Goal: Task Accomplishment & Management: Use online tool/utility

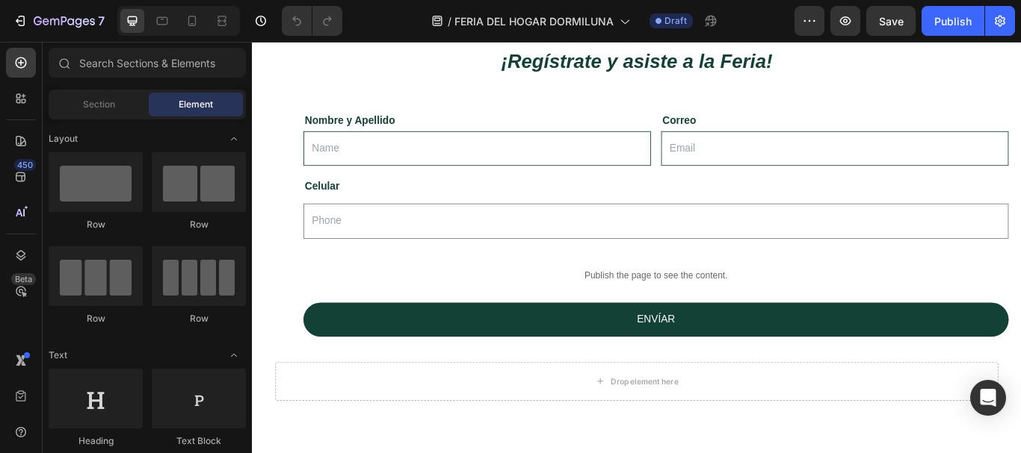
scroll to position [1653, 0]
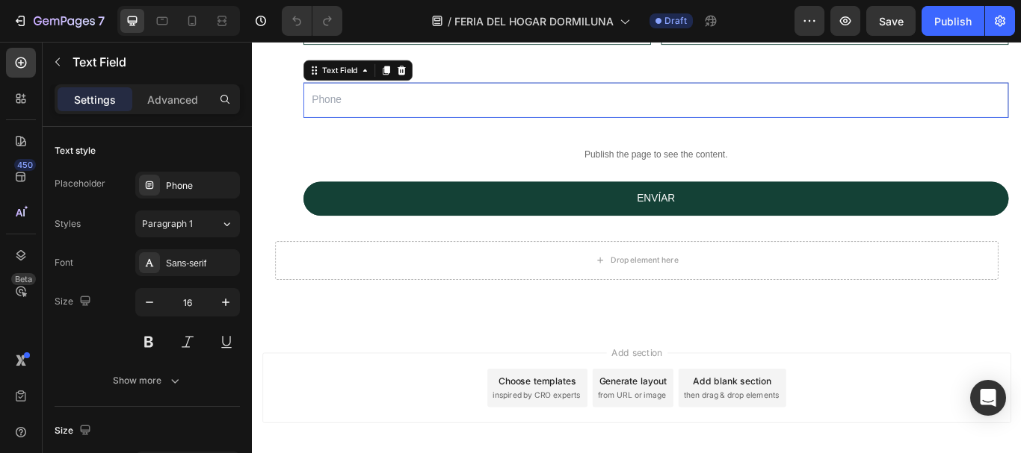
click at [329, 131] on input "text" at bounding box center [723, 110] width 822 height 41
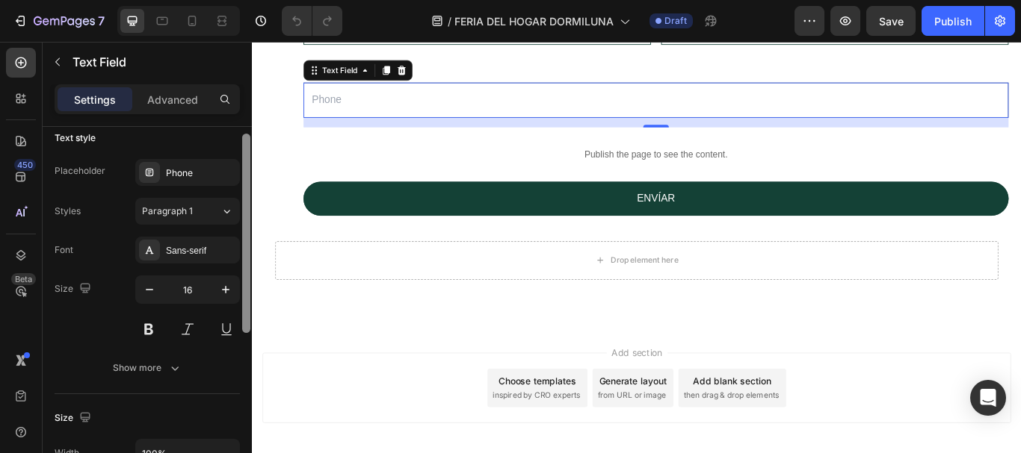
scroll to position [13, 0]
drag, startPoint x: 244, startPoint y: 165, endPoint x: 244, endPoint y: 173, distance: 7.5
click at [244, 173] on div at bounding box center [246, 233] width 8 height 199
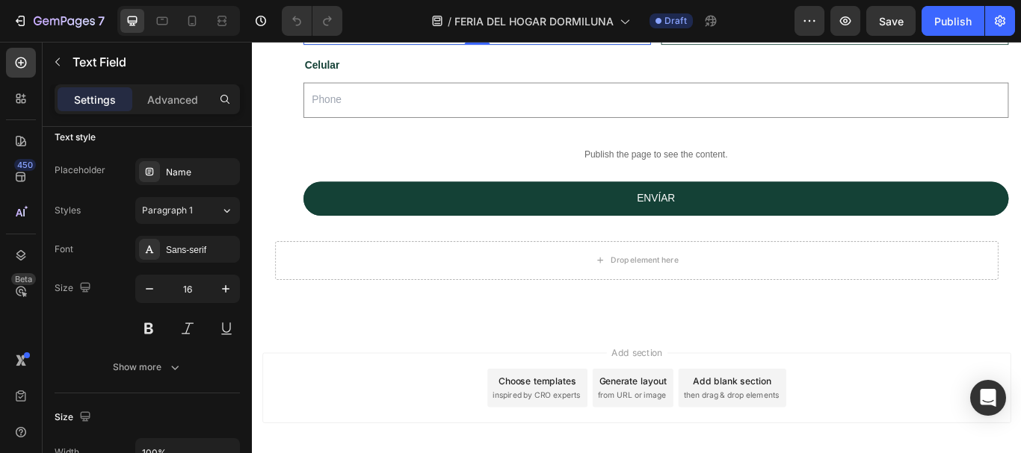
type input "Nombre y Apellido"
click at [763, 46] on input "email" at bounding box center [930, 25] width 405 height 41
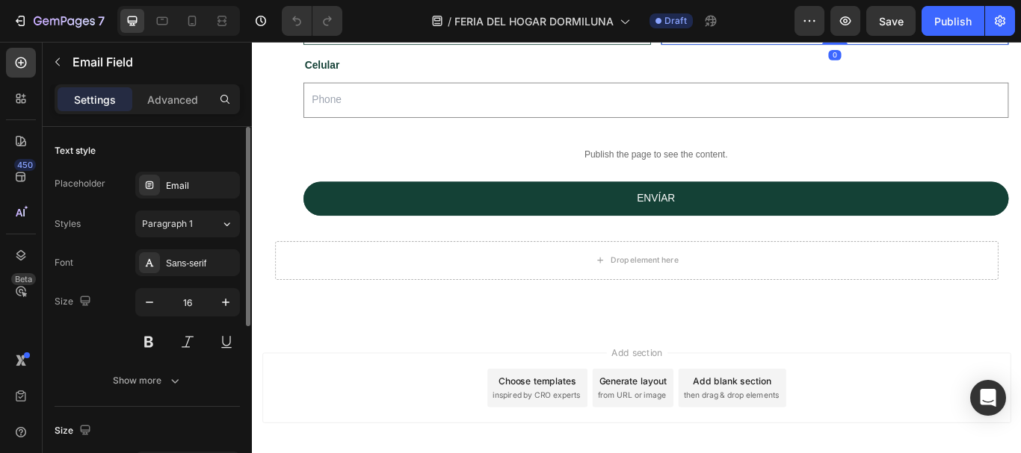
click at [763, 46] on input "email" at bounding box center [930, 25] width 405 height 41
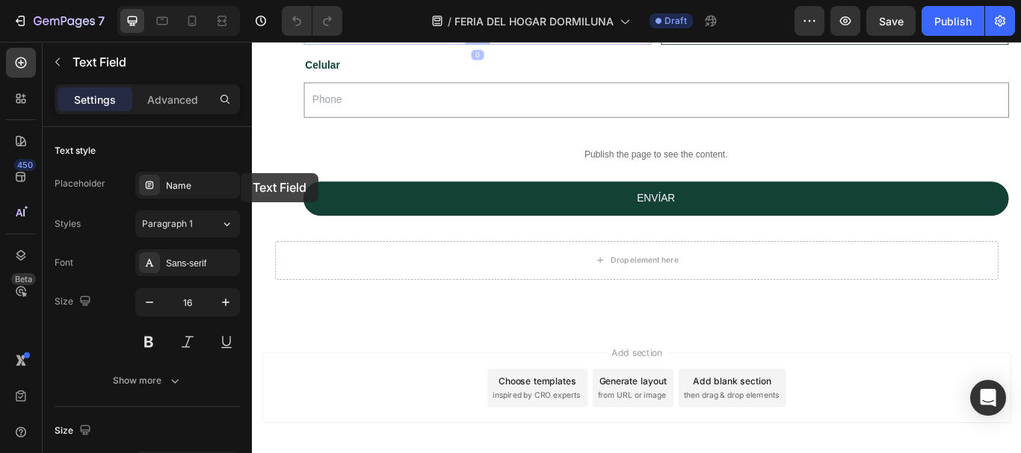
drag, startPoint x: 432, startPoint y: 182, endPoint x: 240, endPoint y: 195, distance: 192.5
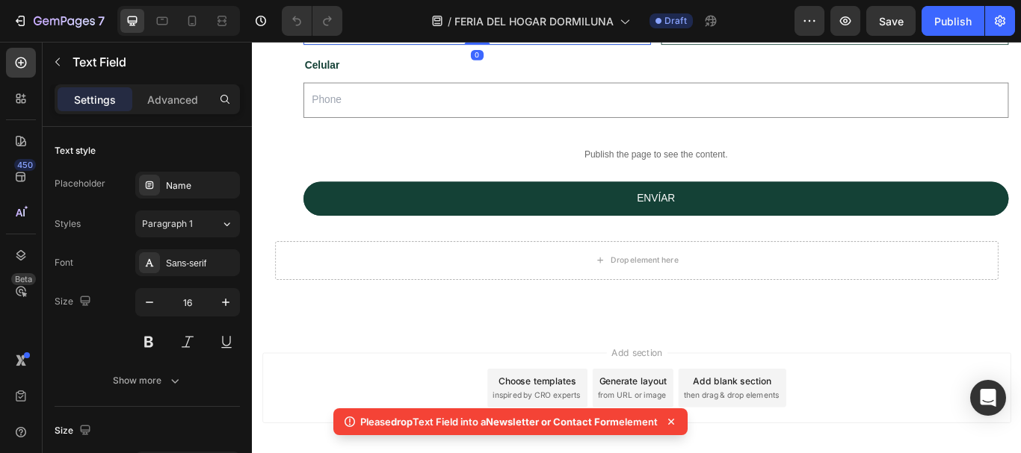
click at [391, 46] on input "Nombre y Apellido" at bounding box center [514, 25] width 405 height 41
click at [252, 42] on input "Nombre y Apellido" at bounding box center [252, 42] width 0 height 0
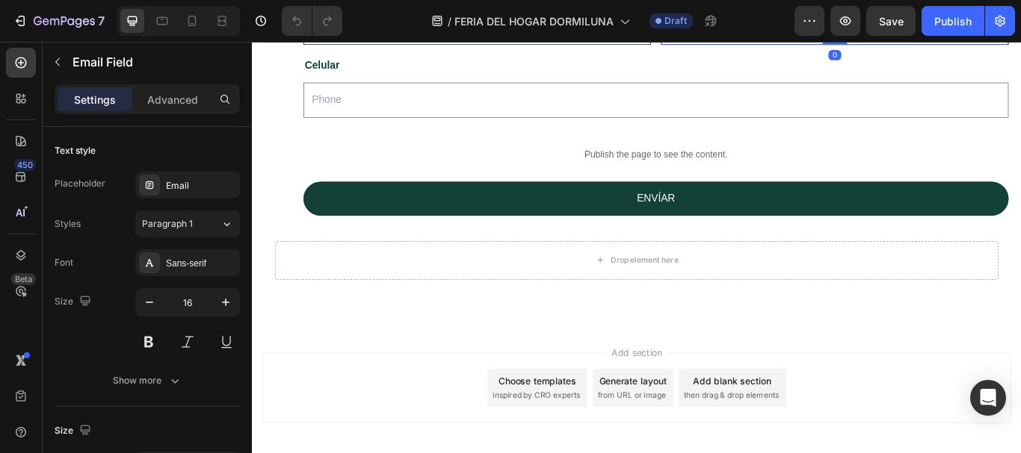
type input "Correo"
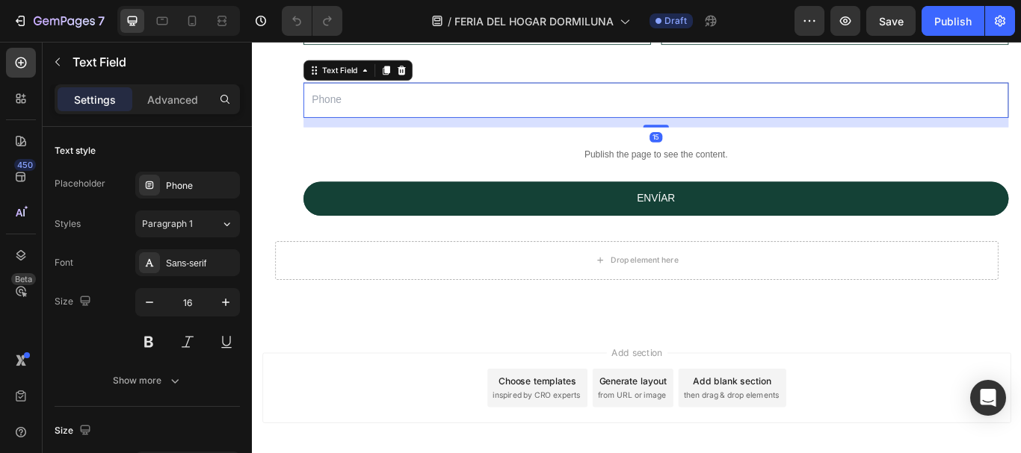
type input "Celular"
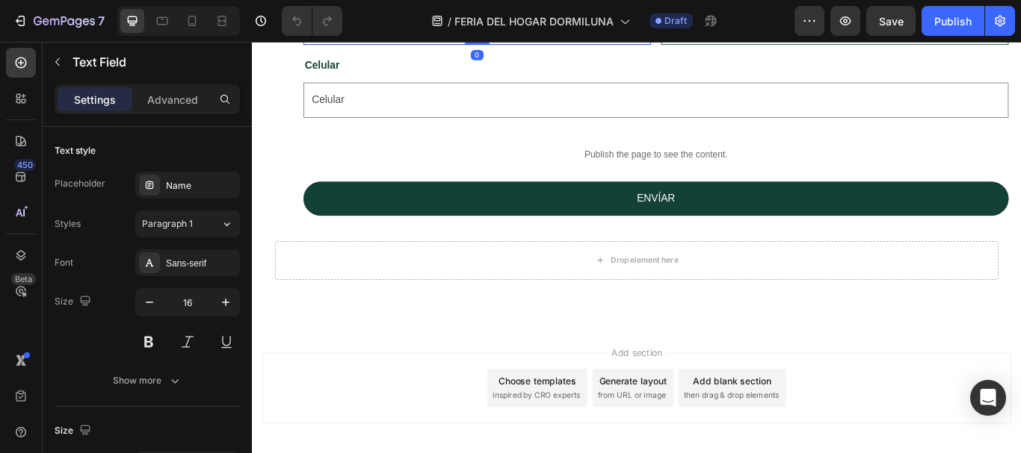
click at [510, 46] on input "Nombre y Apellido" at bounding box center [514, 25] width 405 height 41
drag, startPoint x: 510, startPoint y: 195, endPoint x: 420, endPoint y: 244, distance: 102.3
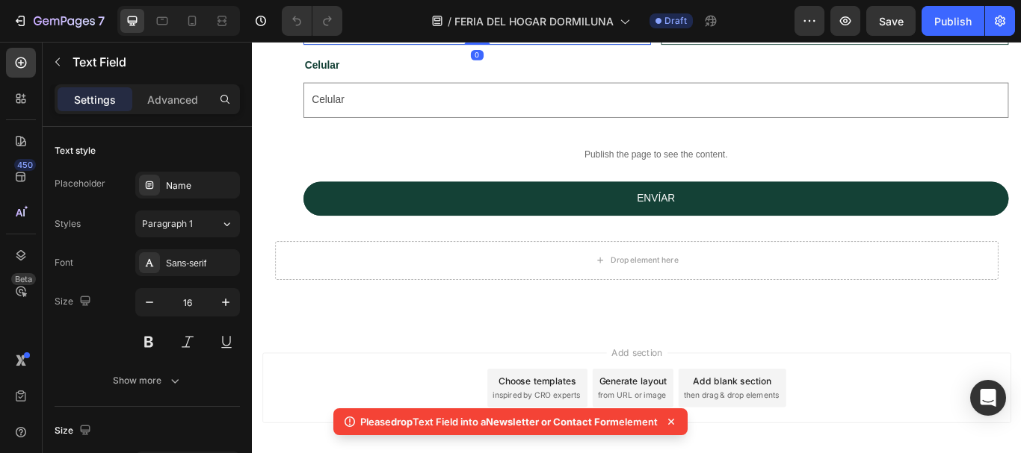
click at [486, 46] on input "Nombre y Apellido" at bounding box center [514, 25] width 405 height 41
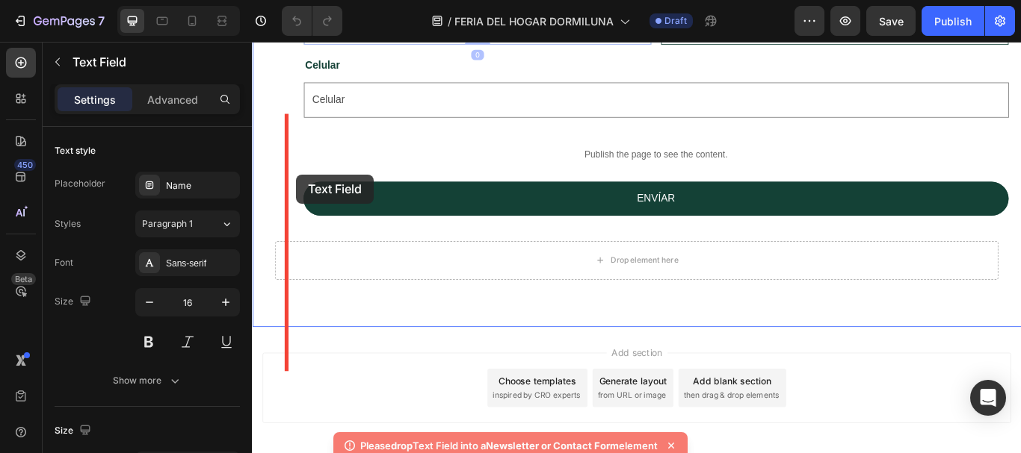
drag, startPoint x: 486, startPoint y: 188, endPoint x: 303, endPoint y: 196, distance: 183.3
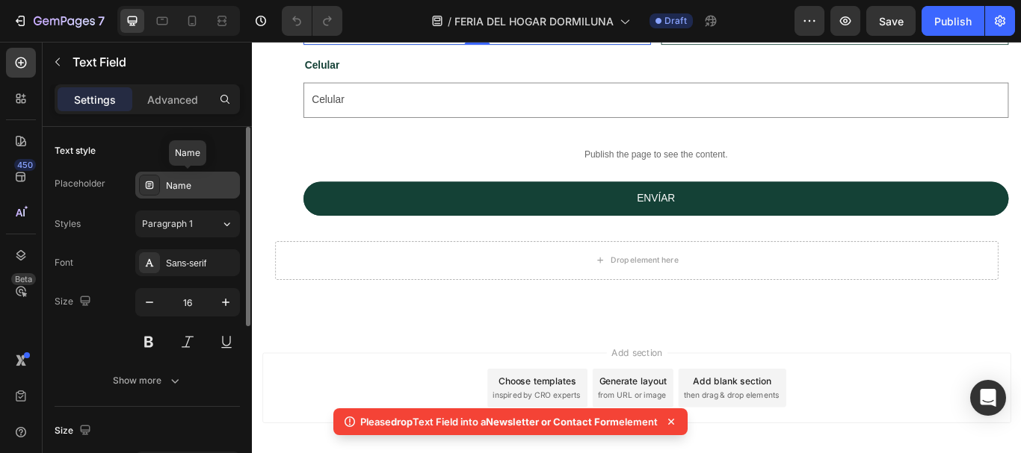
click at [190, 188] on div "Name" at bounding box center [201, 185] width 70 height 13
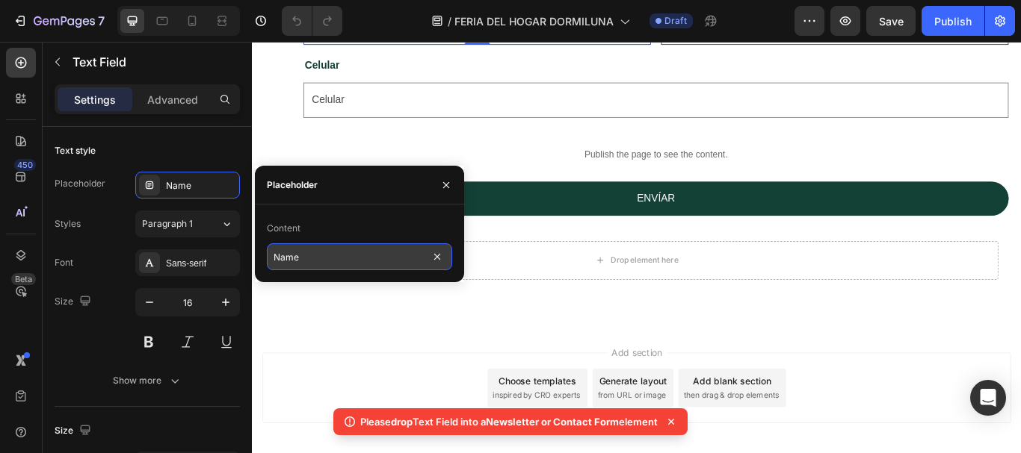
click at [306, 254] on input "Name" at bounding box center [359, 257] width 185 height 27
type input "n"
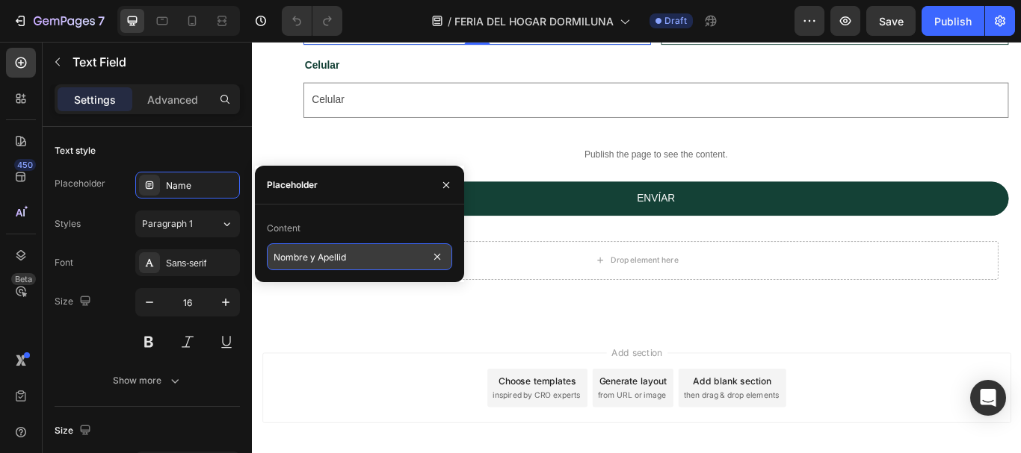
type input "Nombre y Apellido"
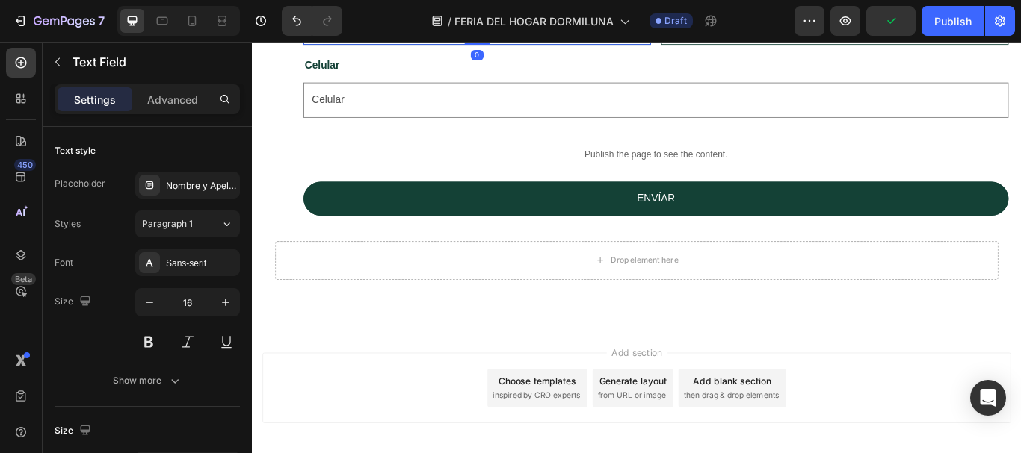
click at [433, 46] on input "Nombre y Apellido" at bounding box center [514, 25] width 405 height 41
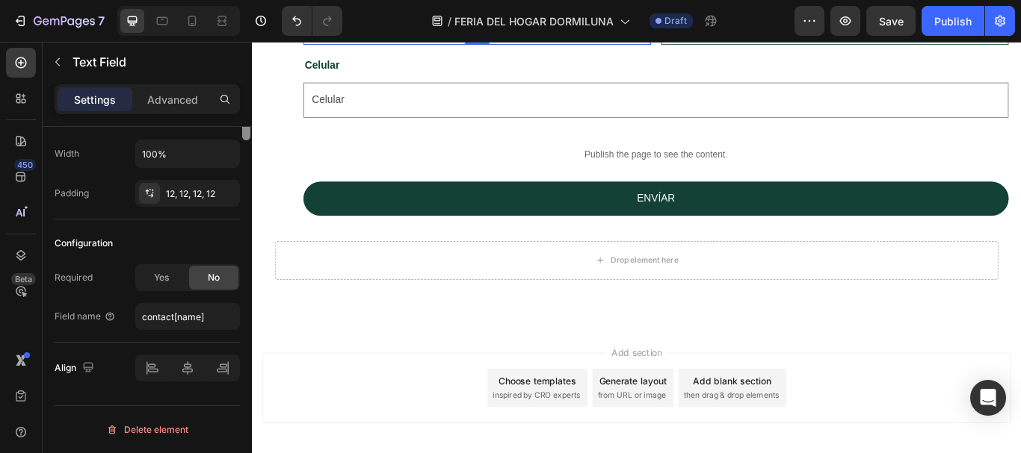
scroll to position [16, 0]
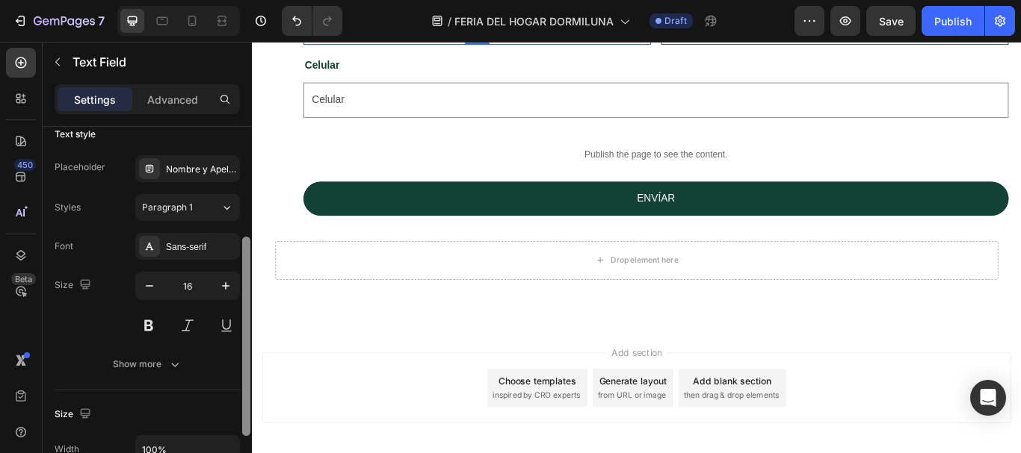
drag, startPoint x: 499, startPoint y: 243, endPoint x: 259, endPoint y: 137, distance: 262.2
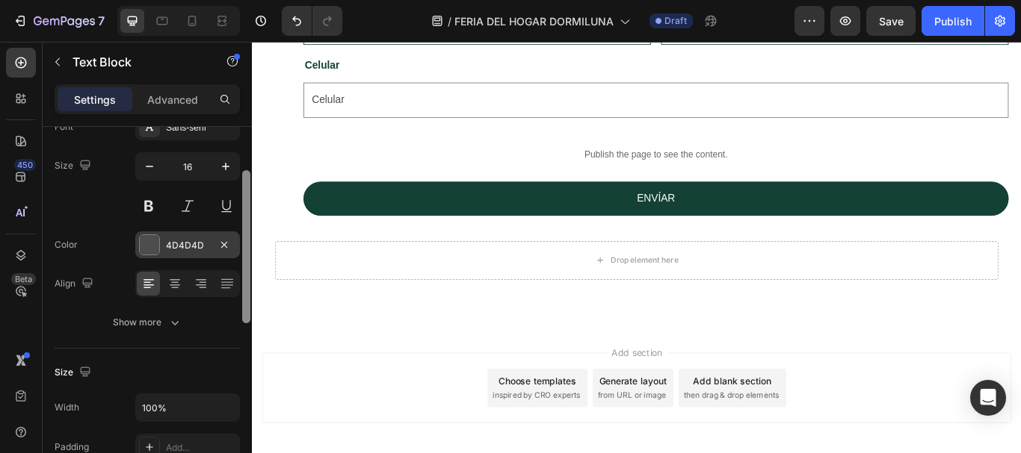
scroll to position [100, 0]
click at [164, 256] on div "4D4D4D" at bounding box center [187, 245] width 105 height 27
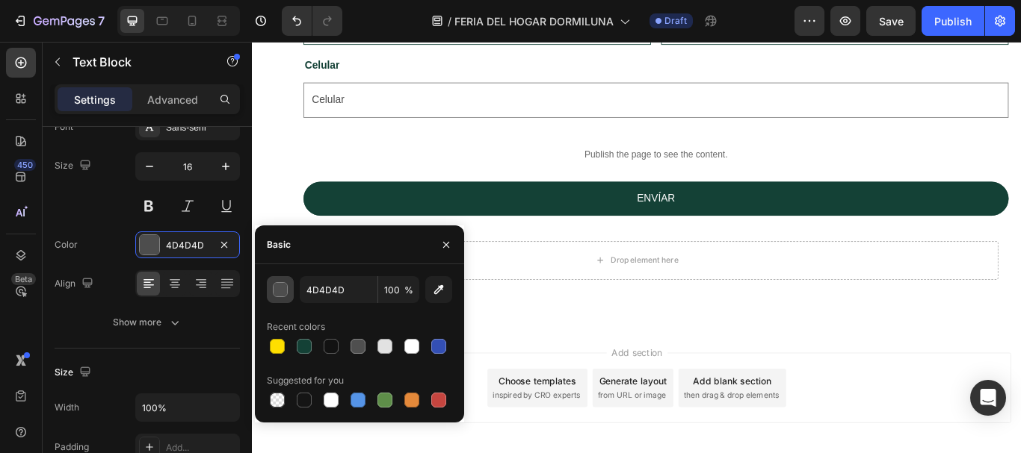
click at [287, 291] on div "button" at bounding box center [280, 290] width 15 height 15
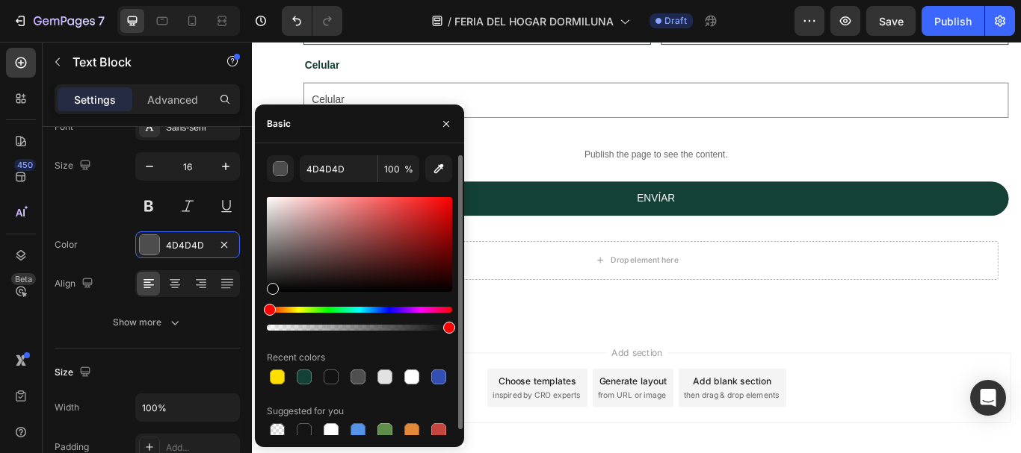
click at [270, 287] on div at bounding box center [273, 289] width 12 height 12
type input "0C0C0C"
click at [442, 328] on div at bounding box center [359, 328] width 185 height 6
drag, startPoint x: 442, startPoint y: 328, endPoint x: 425, endPoint y: 329, distance: 17.2
click at [425, 329] on div at bounding box center [427, 328] width 12 height 12
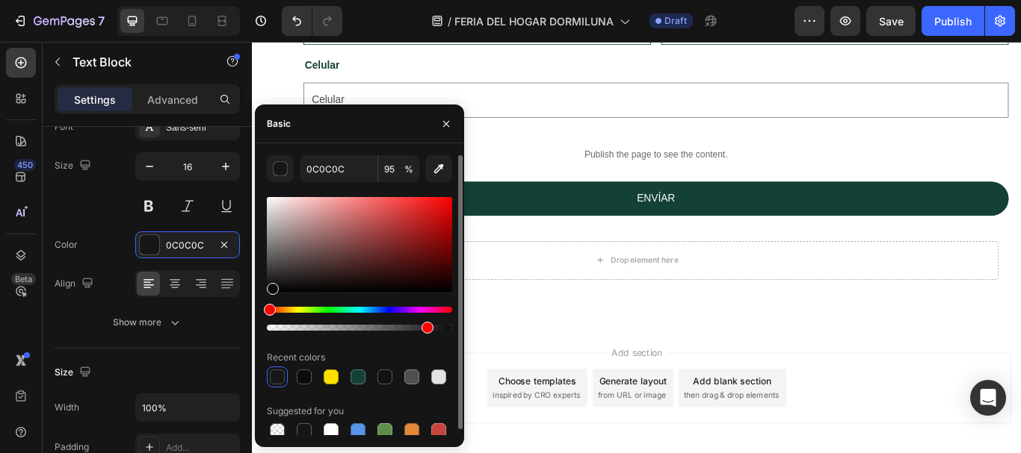
type input "85"
drag, startPoint x: 270, startPoint y: 283, endPoint x: 270, endPoint y: 275, distance: 8.2
click at [270, 275] on div at bounding box center [271, 278] width 12 height 12
type input "2D2D2D"
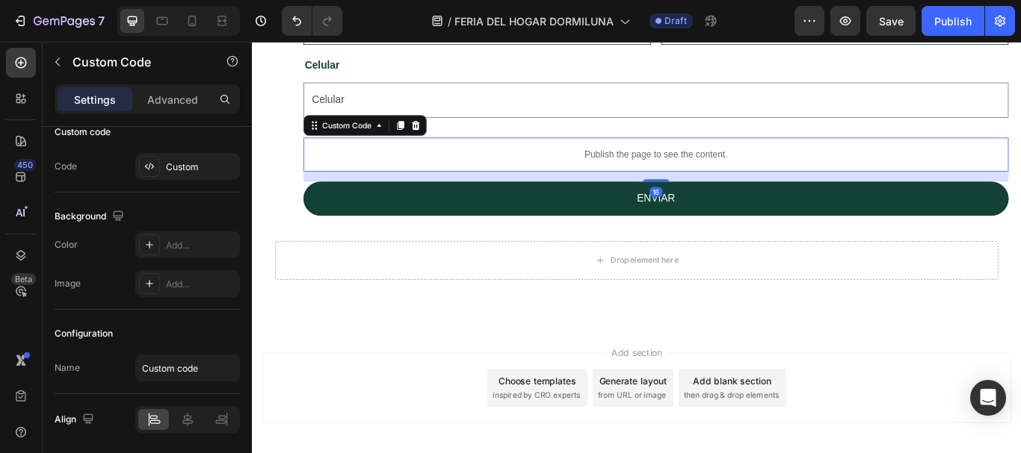
scroll to position [0, 0]
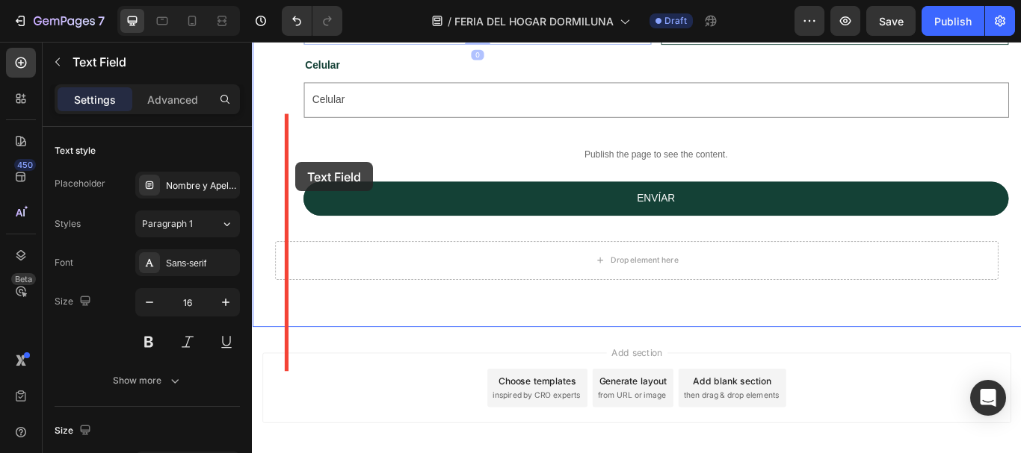
drag, startPoint x: 420, startPoint y: 189, endPoint x: 303, endPoint y: 182, distance: 117.5
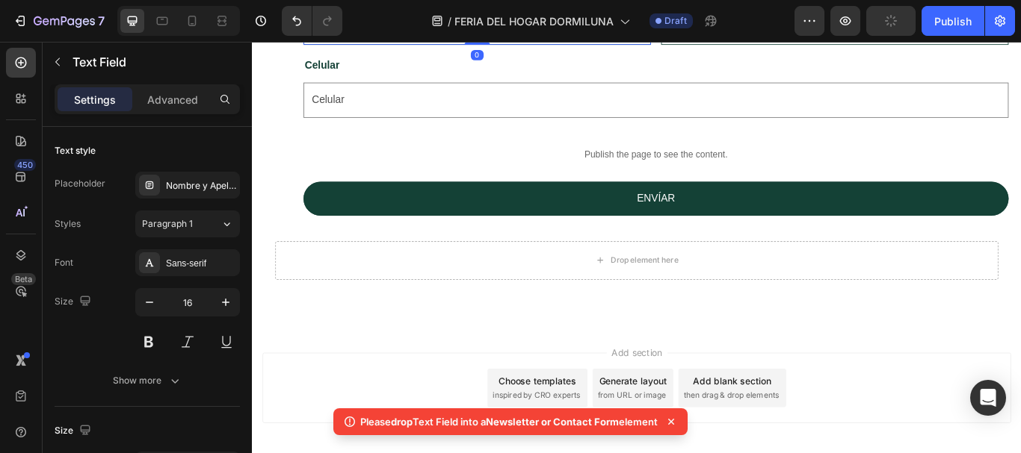
click at [353, 46] on input "Nombre y Apellido" at bounding box center [514, 25] width 405 height 41
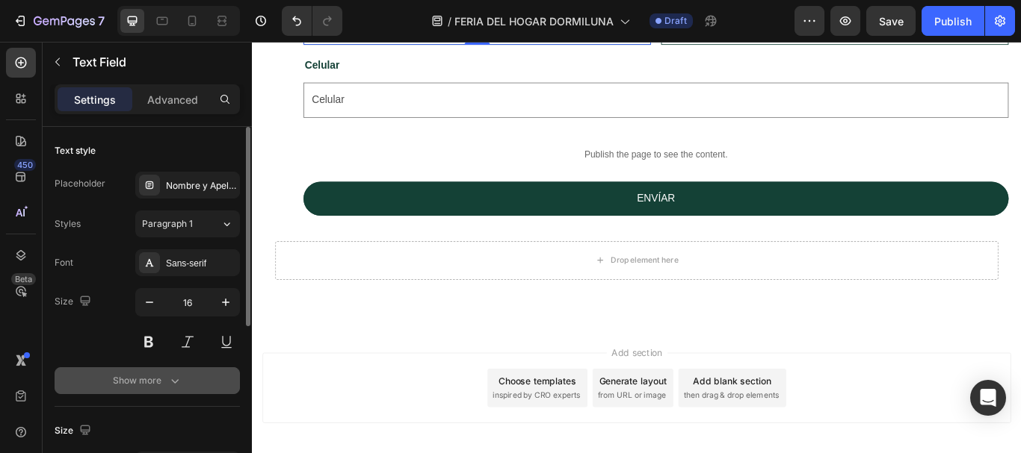
click at [170, 388] on icon "button" at bounding box center [174, 381] width 15 height 15
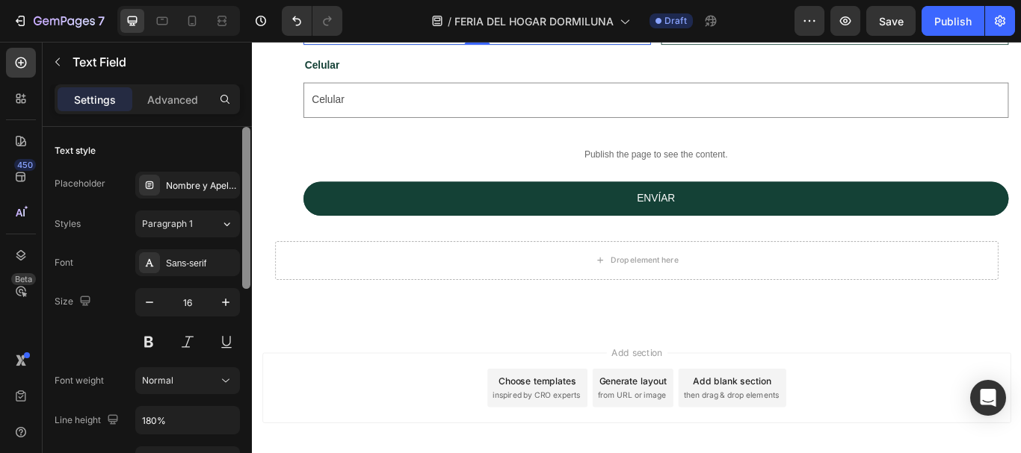
scroll to position [5, 0]
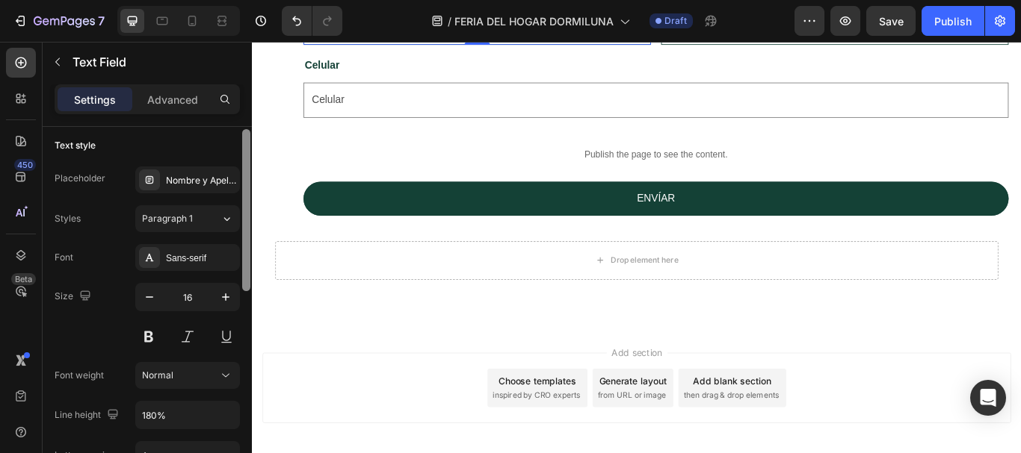
click at [242, 297] on div at bounding box center [246, 311] width 11 height 369
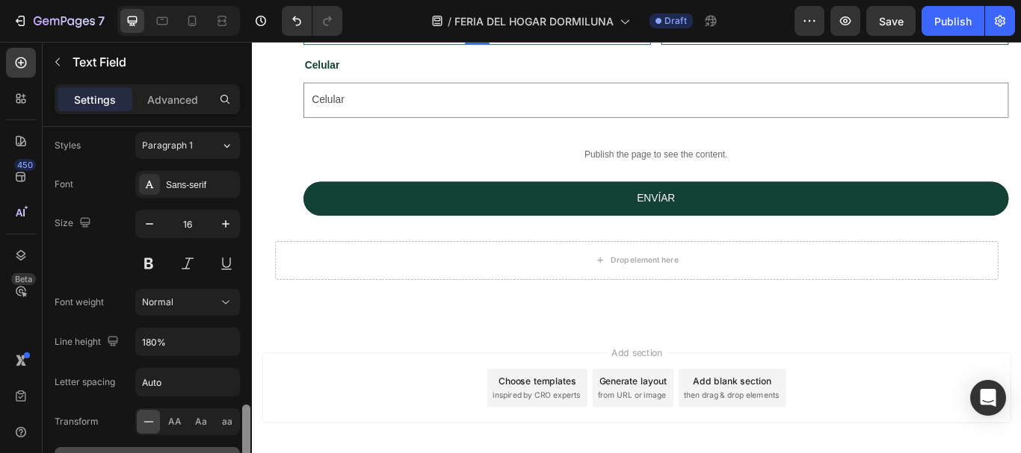
scroll to position [0, 0]
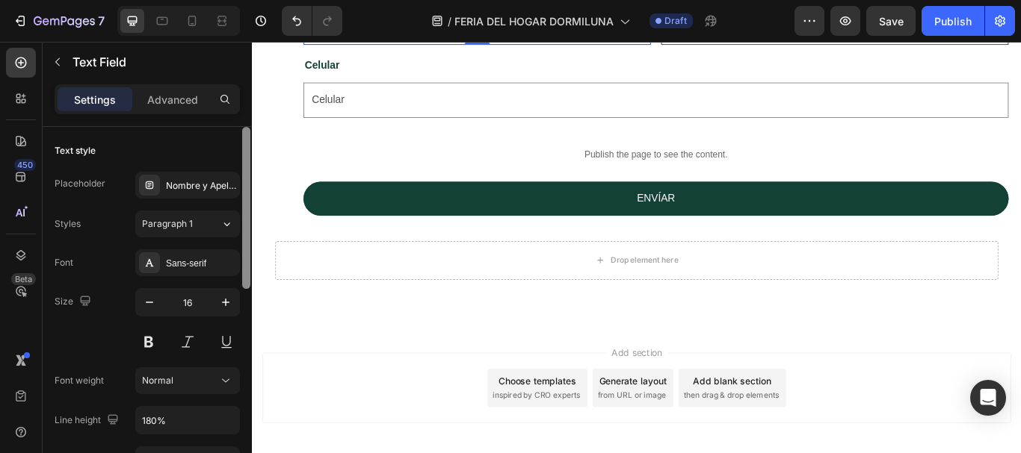
drag, startPoint x: 244, startPoint y: 182, endPoint x: 235, endPoint y: 140, distance: 42.2
click at [235, 140] on div "Text style Placeholder Nombre y Apellido Styles Paragraph 1 Font Sans-serif Siz…" at bounding box center [147, 311] width 209 height 369
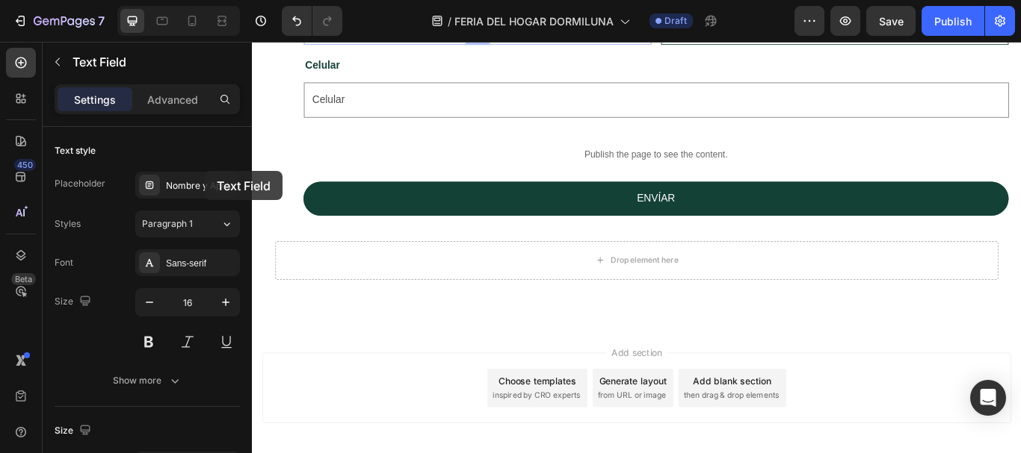
drag, startPoint x: 451, startPoint y: 176, endPoint x: 457, endPoint y: 214, distance: 37.8
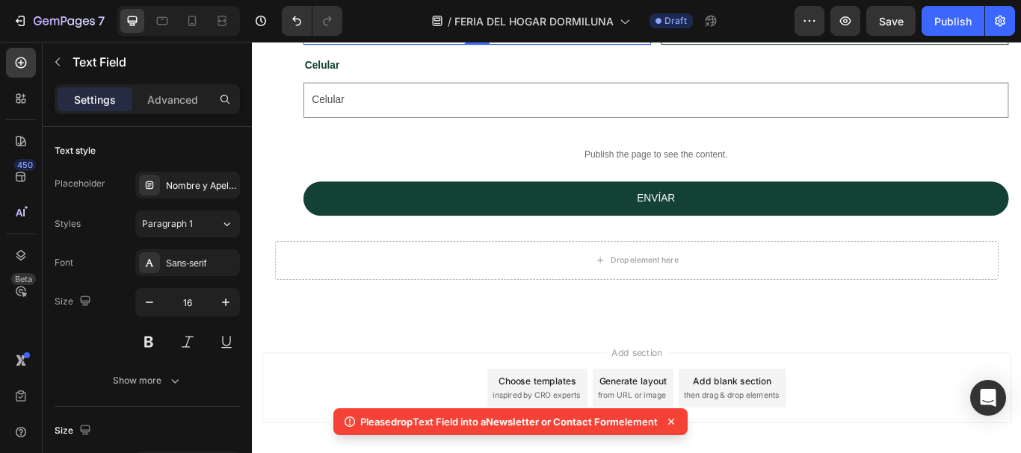
click at [363, 46] on input "Nombre y Apellido" at bounding box center [514, 25] width 405 height 41
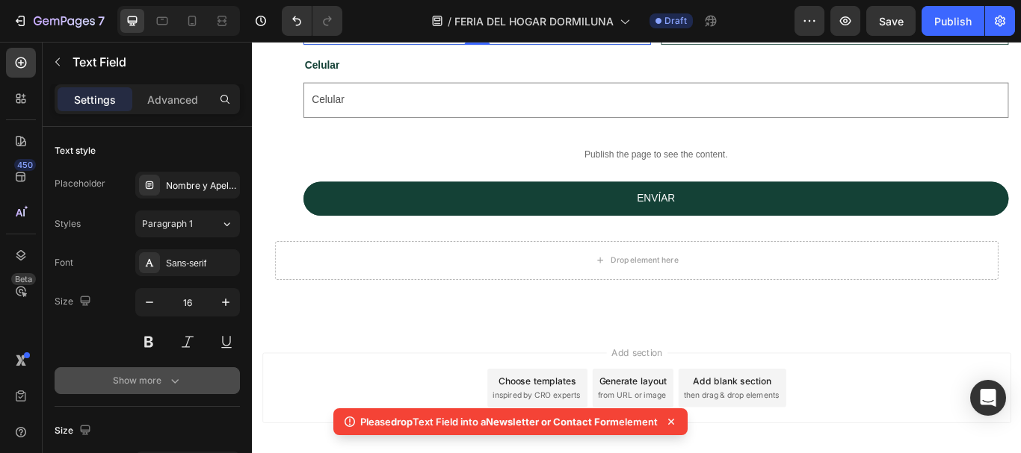
click at [157, 379] on div "Show more" at bounding box center [147, 381] width 69 height 15
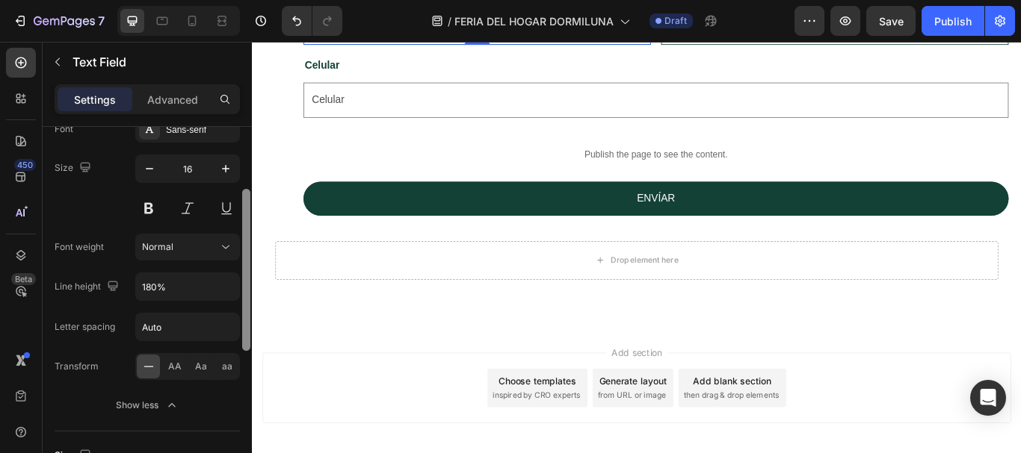
scroll to position [136, 0]
drag, startPoint x: 501, startPoint y: 317, endPoint x: 264, endPoint y: 460, distance: 277.5
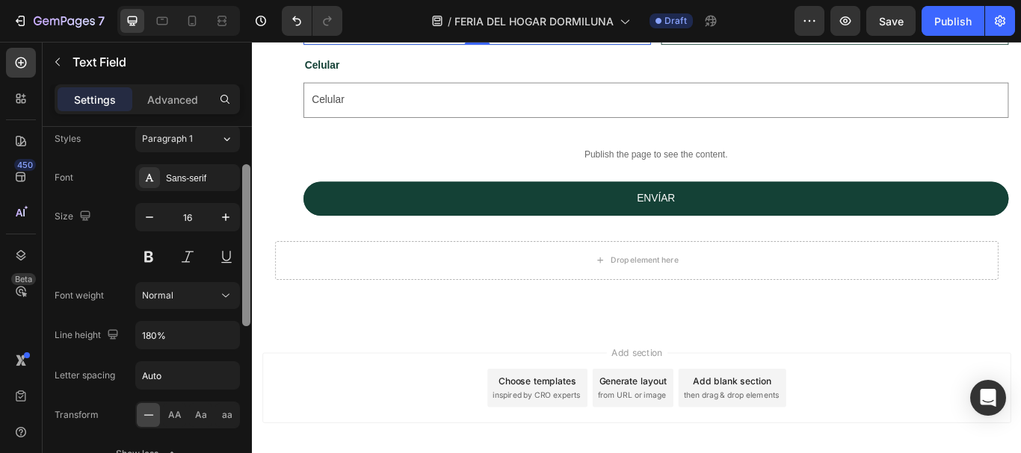
click at [246, 321] on div at bounding box center [246, 245] width 8 height 162
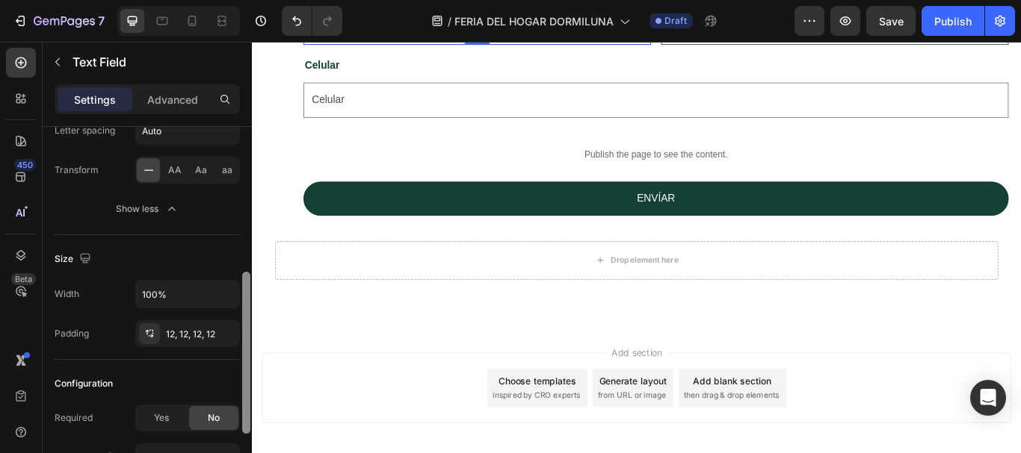
scroll to position [452, 0]
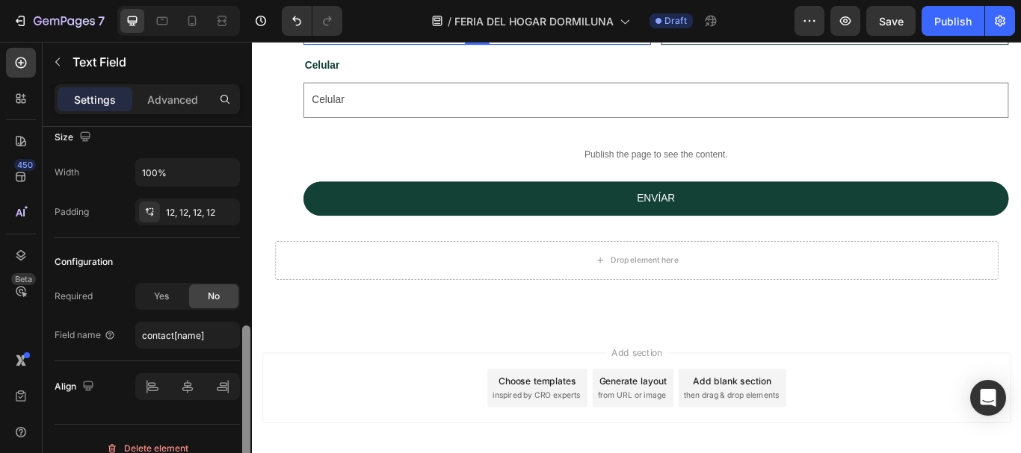
drag, startPoint x: 246, startPoint y: 321, endPoint x: 250, endPoint y: 483, distance: 161.4
click at [250, 0] on html "7 Version history / FERIA DEL HOGAR DORMILUNA Draft Preview Save Publish 450 Be…" at bounding box center [510, 0] width 1021 height 0
click at [176, 104] on p "Advanced" at bounding box center [172, 100] width 51 height 16
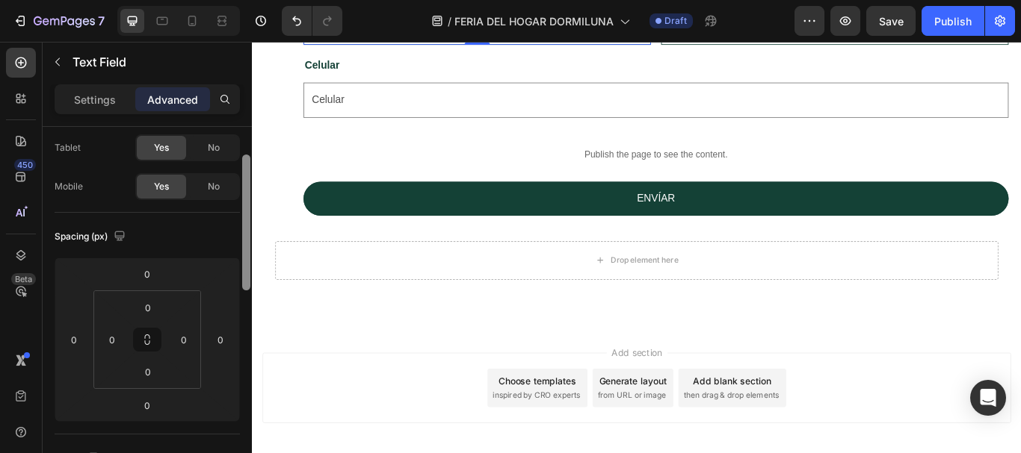
scroll to position [0, 0]
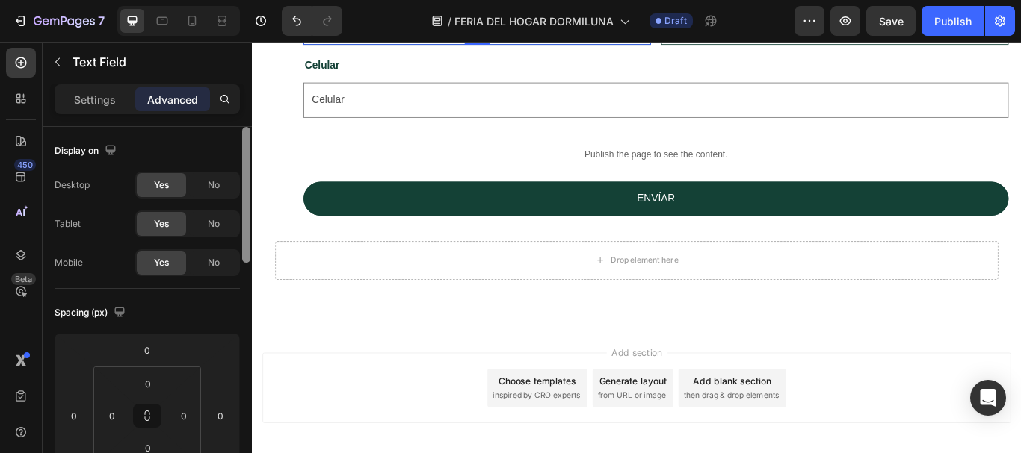
drag, startPoint x: 244, startPoint y: 323, endPoint x: 232, endPoint y: 155, distance: 169.3
click at [232, 155] on div "Display on Desktop Yes No Tablet Yes No Mobile Yes No Spacing (px) 0 0 0 0 0 0 …" at bounding box center [147, 311] width 209 height 369
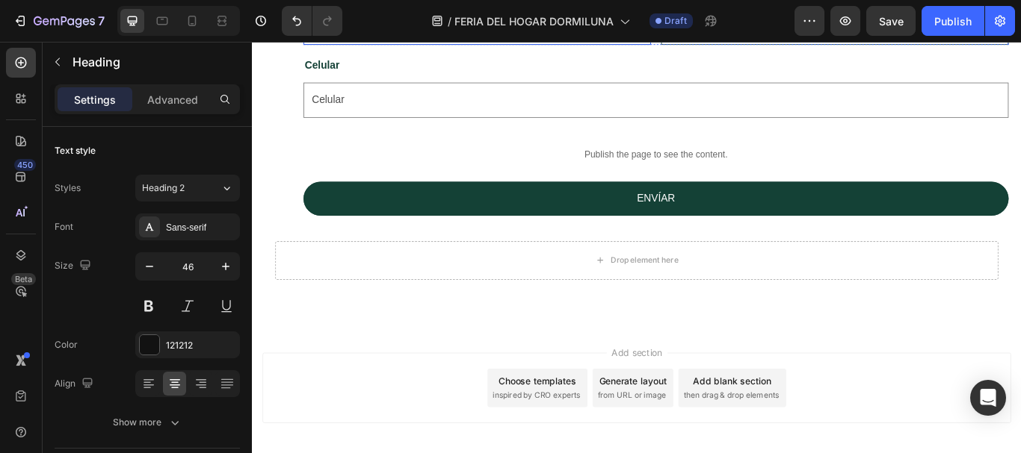
click at [382, 46] on input "Nombre y Apellido" at bounding box center [514, 25] width 405 height 41
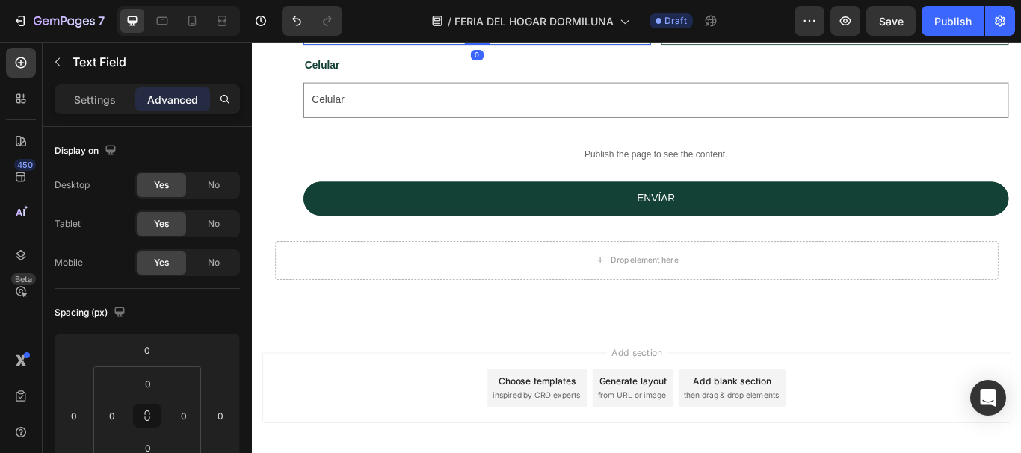
click at [382, 46] on input "Nombre y Apellido" at bounding box center [514, 25] width 405 height 41
click at [78, 98] on p "Settings" at bounding box center [95, 100] width 42 height 16
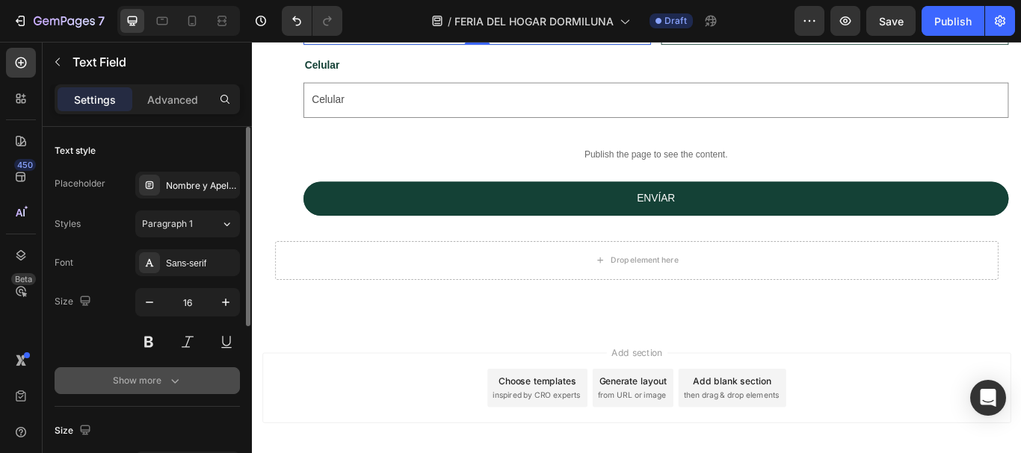
click at [182, 378] on icon "button" at bounding box center [174, 381] width 15 height 15
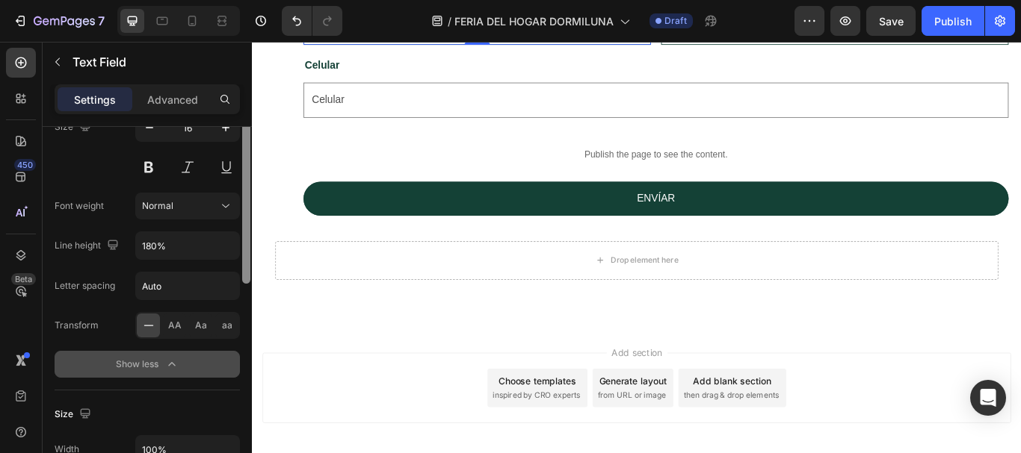
scroll to position [118, 0]
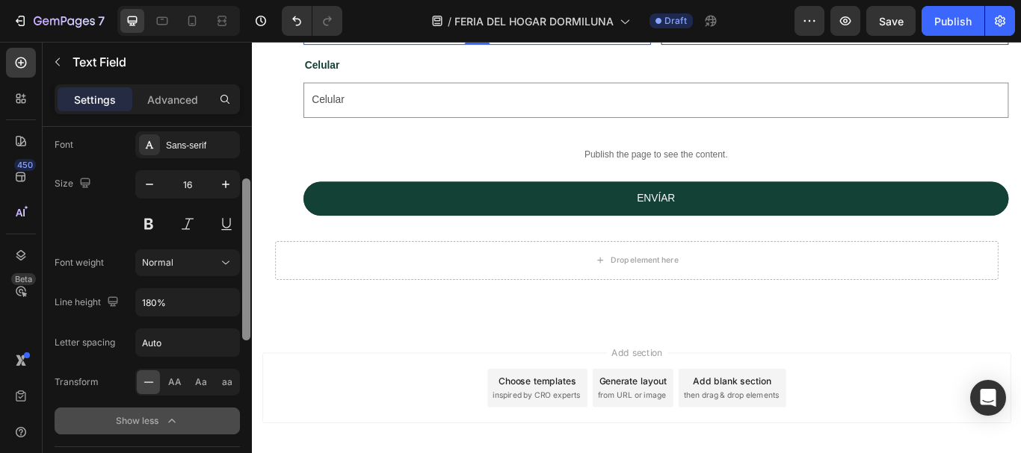
drag, startPoint x: 244, startPoint y: 284, endPoint x: 244, endPoint y: 348, distance: 64.3
click at [244, 348] on div at bounding box center [246, 311] width 11 height 369
click at [162, 251] on button "Normal" at bounding box center [187, 263] width 105 height 27
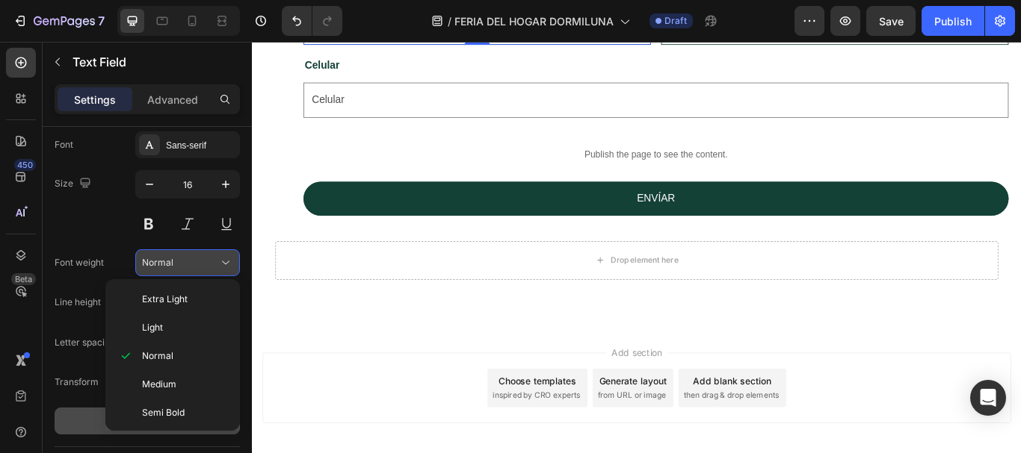
click at [162, 251] on button "Normal" at bounding box center [187, 263] width 105 height 27
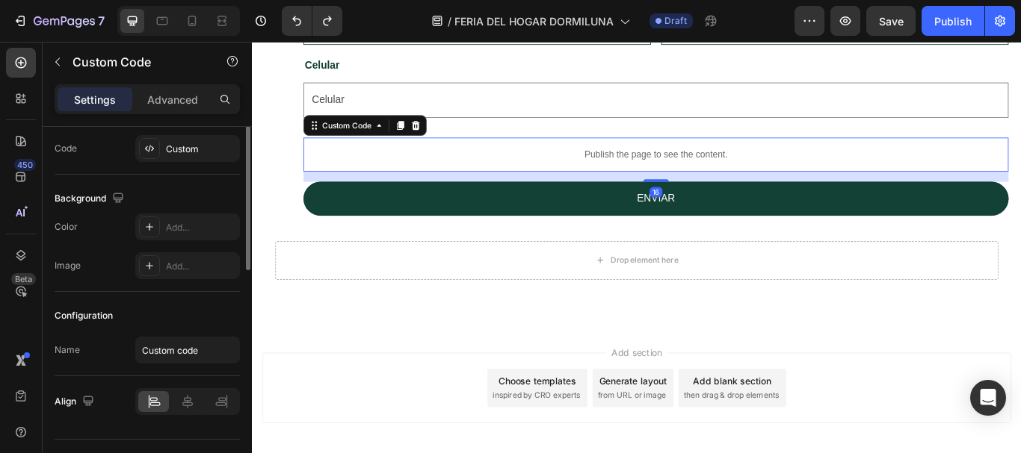
scroll to position [0, 0]
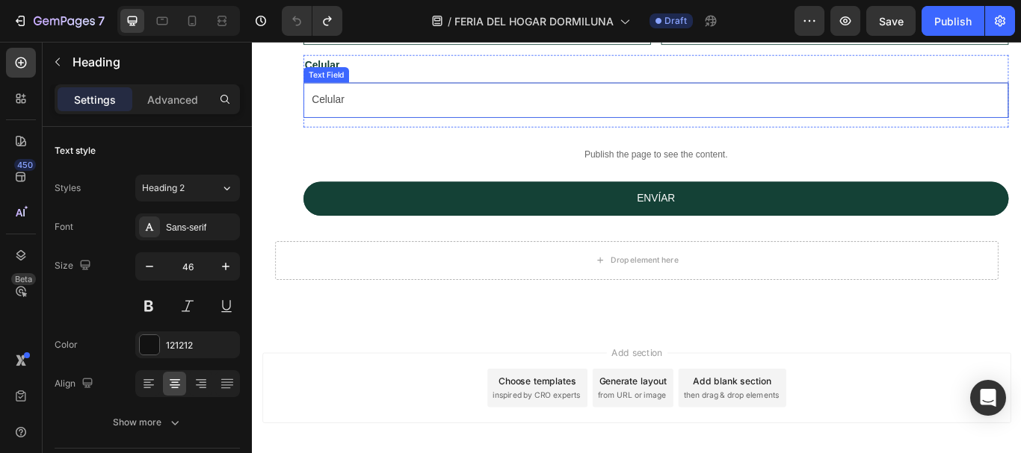
click at [453, 131] on input "Celular" at bounding box center [723, 110] width 822 height 41
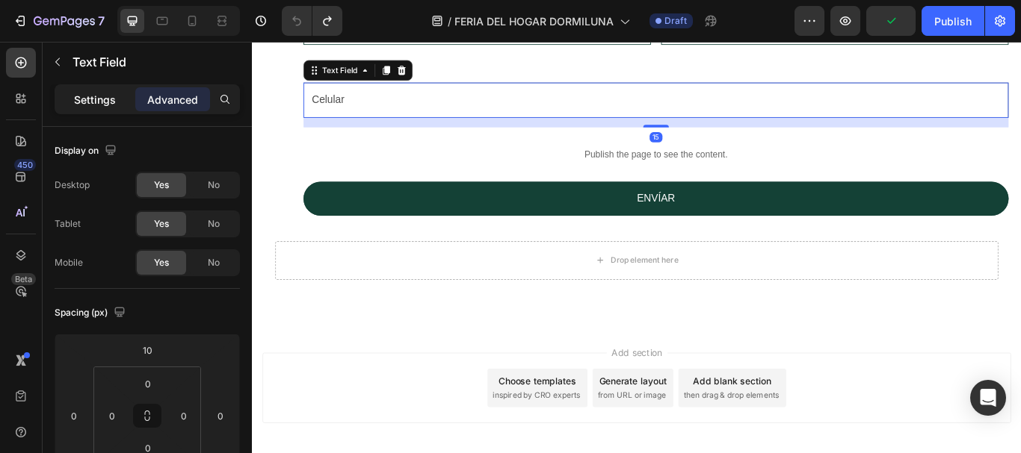
click at [86, 102] on p "Settings" at bounding box center [95, 100] width 42 height 16
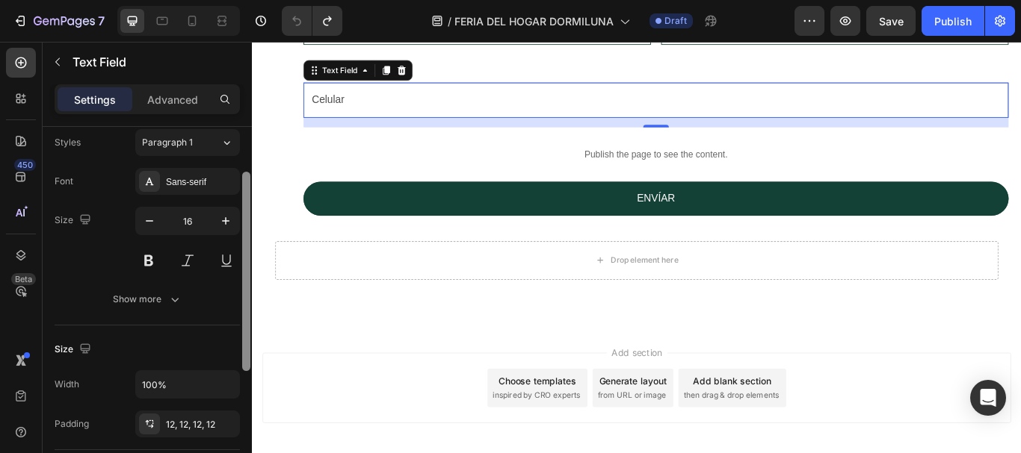
scroll to position [82, 0]
drag, startPoint x: 249, startPoint y: 158, endPoint x: 242, endPoint y: 203, distance: 45.3
click at [242, 203] on div at bounding box center [246, 270] width 8 height 199
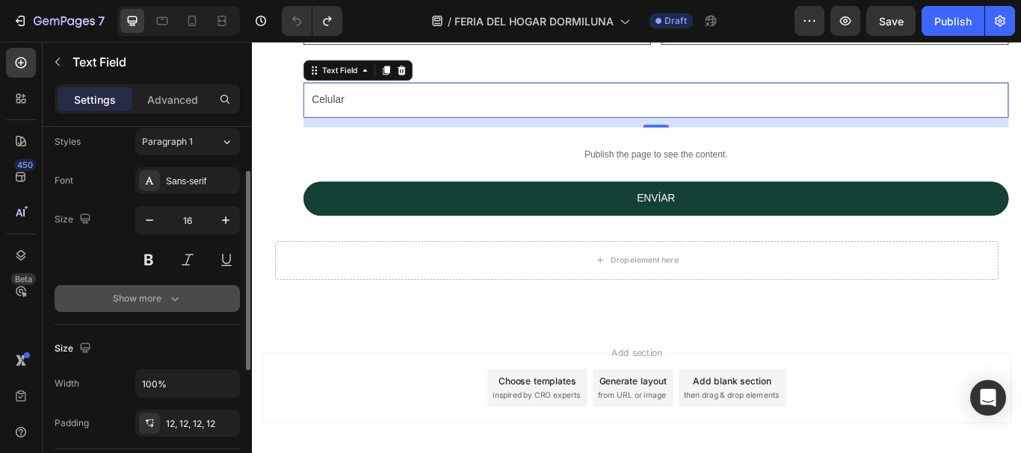
click at [179, 297] on icon "button" at bounding box center [174, 298] width 15 height 15
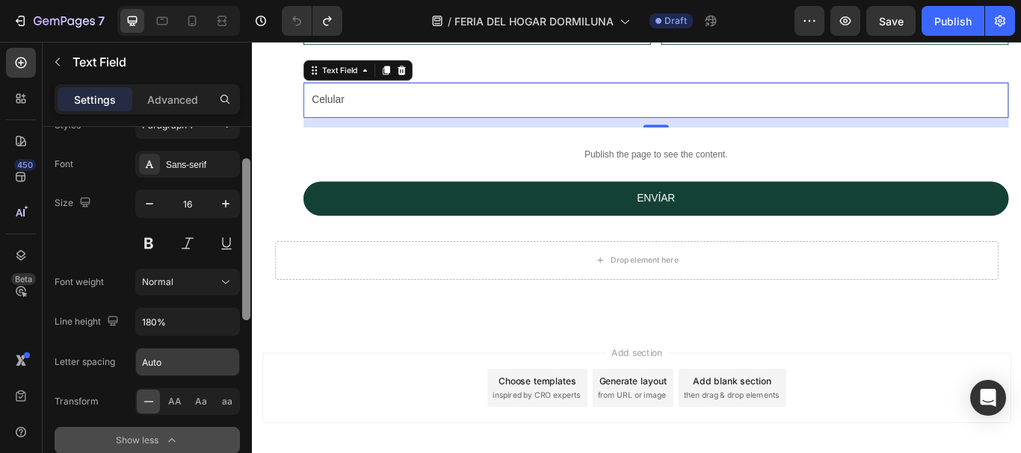
scroll to position [128, 0]
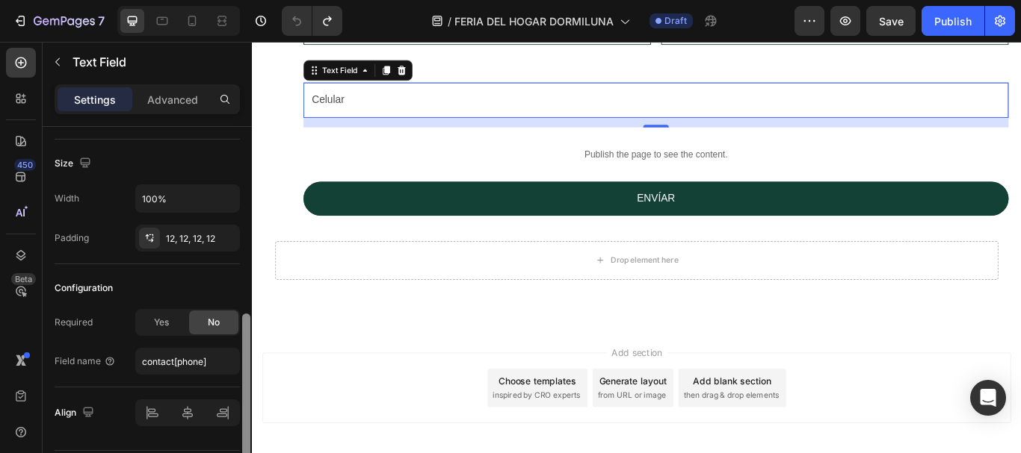
drag, startPoint x: 244, startPoint y: 296, endPoint x: 207, endPoint y: 481, distance: 188.9
click at [207, 0] on html "7 Version history / FERIA DEL HOGAR DORMILUNA Draft Preview Save Publish 450 Be…" at bounding box center [510, 0] width 1021 height 0
click at [161, 103] on p "Advanced" at bounding box center [172, 100] width 51 height 16
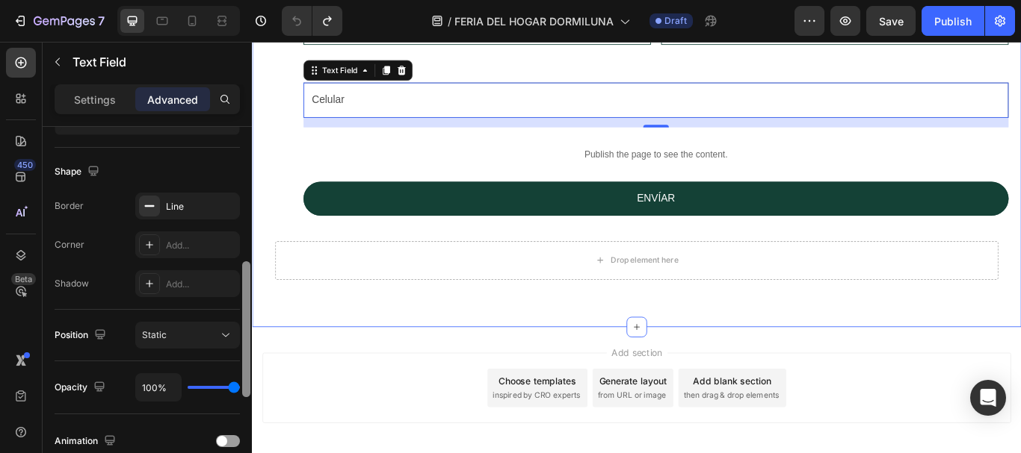
drag, startPoint x: 501, startPoint y: 344, endPoint x: 253, endPoint y: 316, distance: 250.3
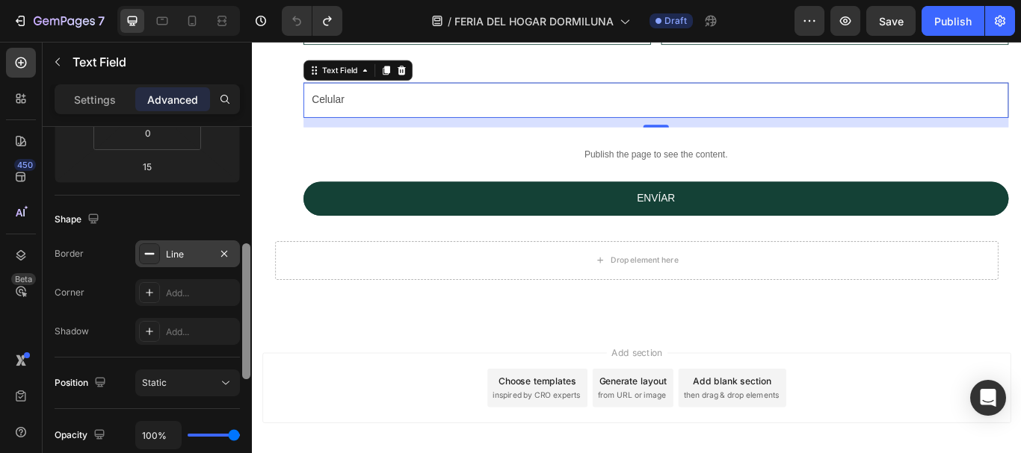
scroll to position [315, 0]
click at [182, 261] on div "Line" at bounding box center [187, 254] width 105 height 27
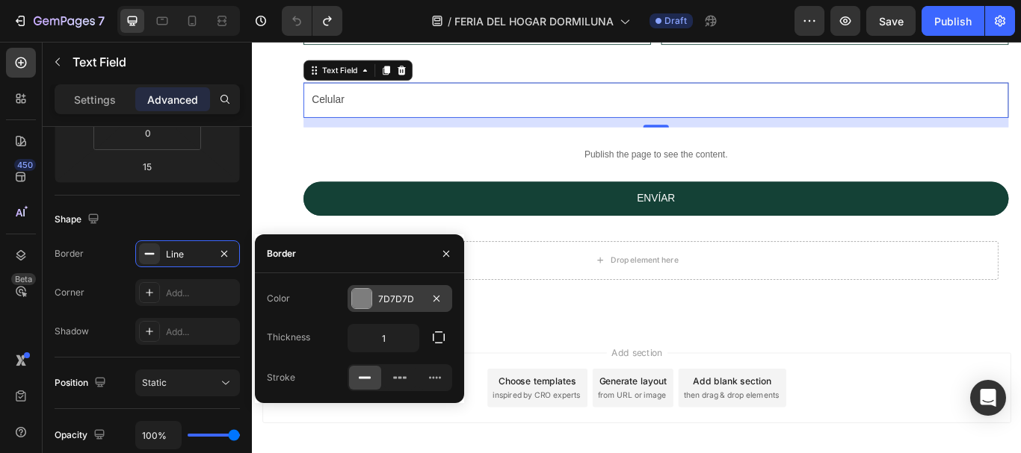
click at [361, 300] on div at bounding box center [361, 298] width 19 height 19
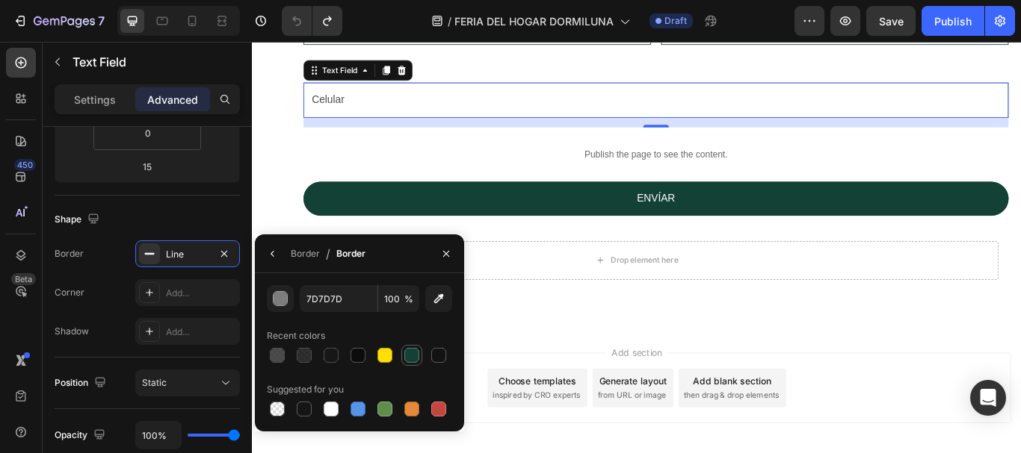
click at [413, 352] on div at bounding box center [411, 355] width 15 height 15
type input "144136"
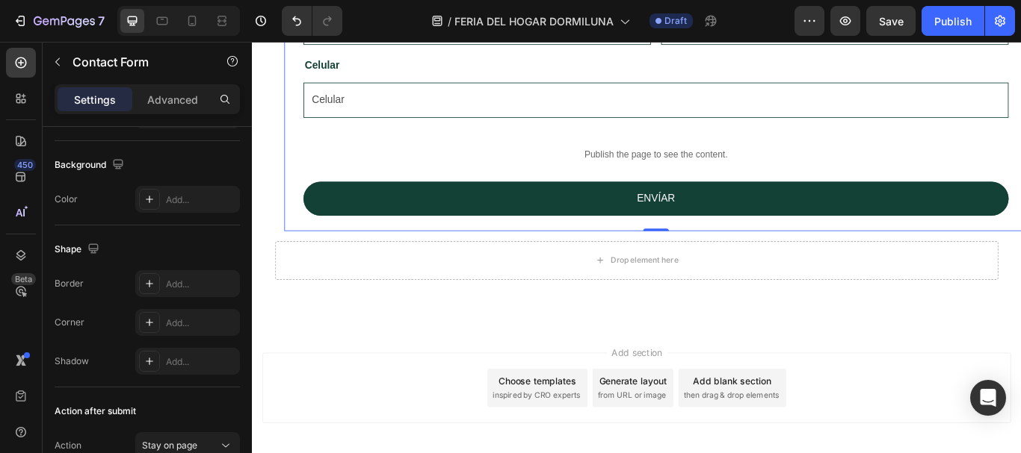
scroll to position [0, 0]
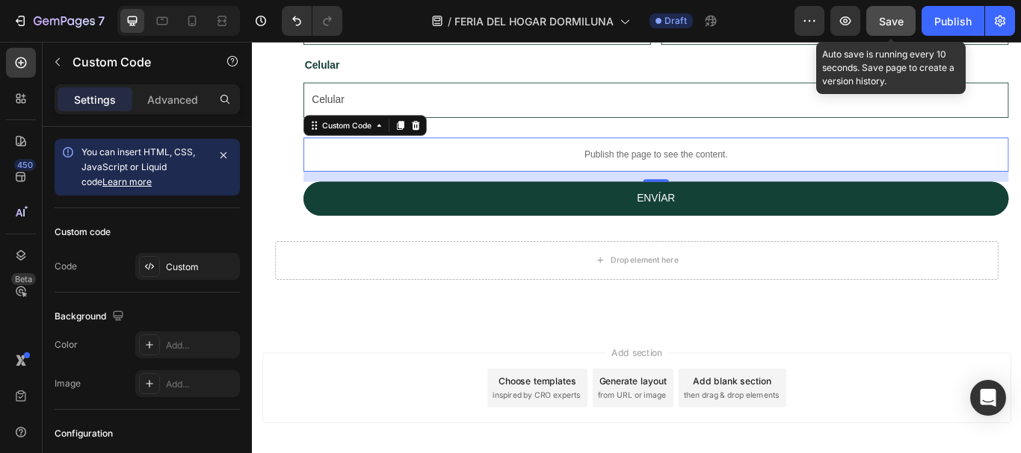
click at [875, 27] on button "Save" at bounding box center [890, 21] width 49 height 30
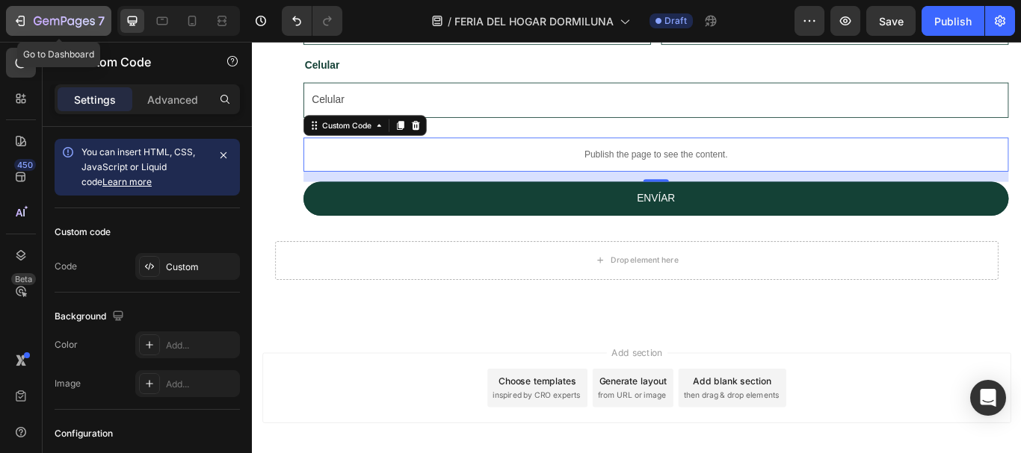
click at [37, 13] on div "7" at bounding box center [69, 21] width 71 height 18
